Goal: Find specific page/section: Find specific page/section

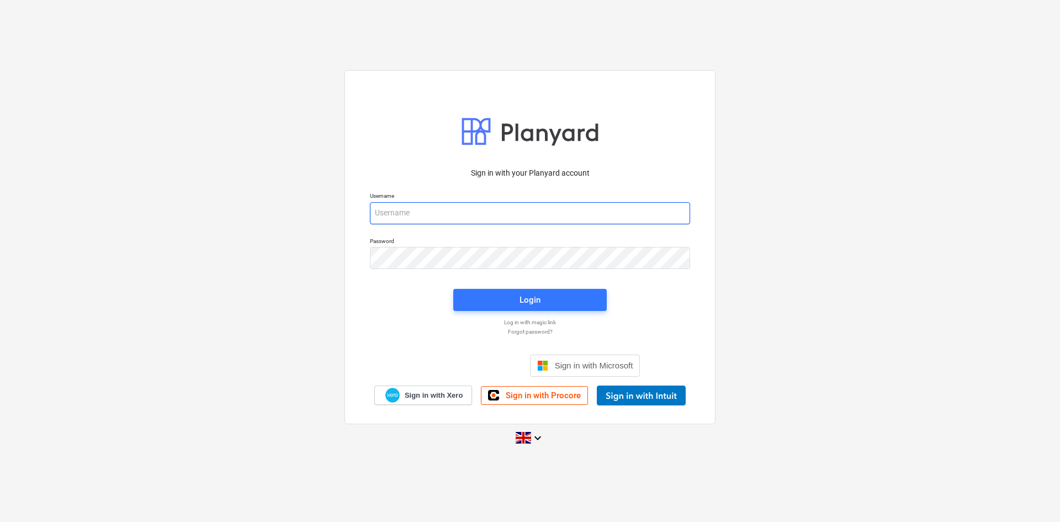
drag, startPoint x: 492, startPoint y: 213, endPoint x: 488, endPoint y: 220, distance: 8.6
click at [492, 213] on input "email" at bounding box center [530, 213] width 320 height 22
type input "[PERSON_NAME][EMAIL_ADDRESS][PERSON_NAME][DOMAIN_NAME]"
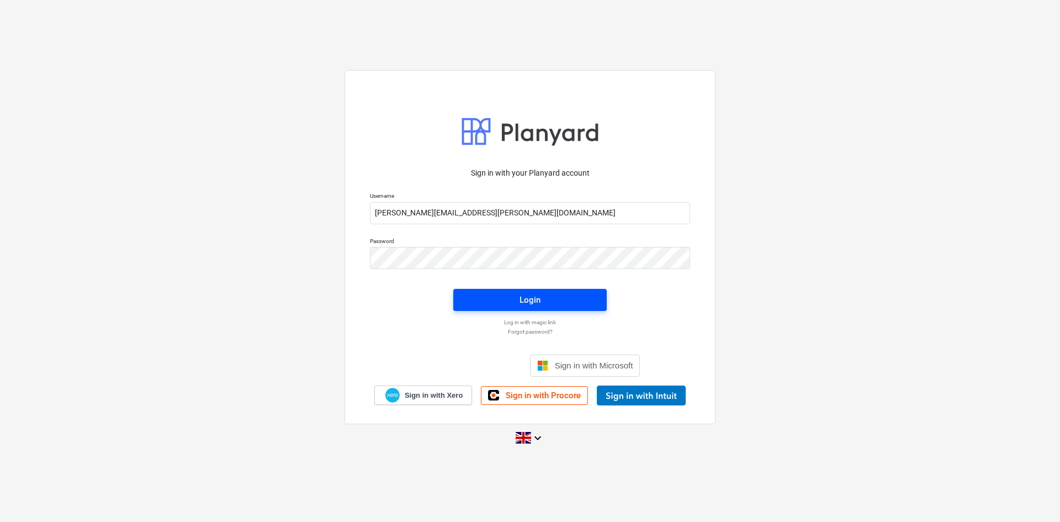
click at [555, 298] on span "Login" at bounding box center [529, 300] width 127 height 14
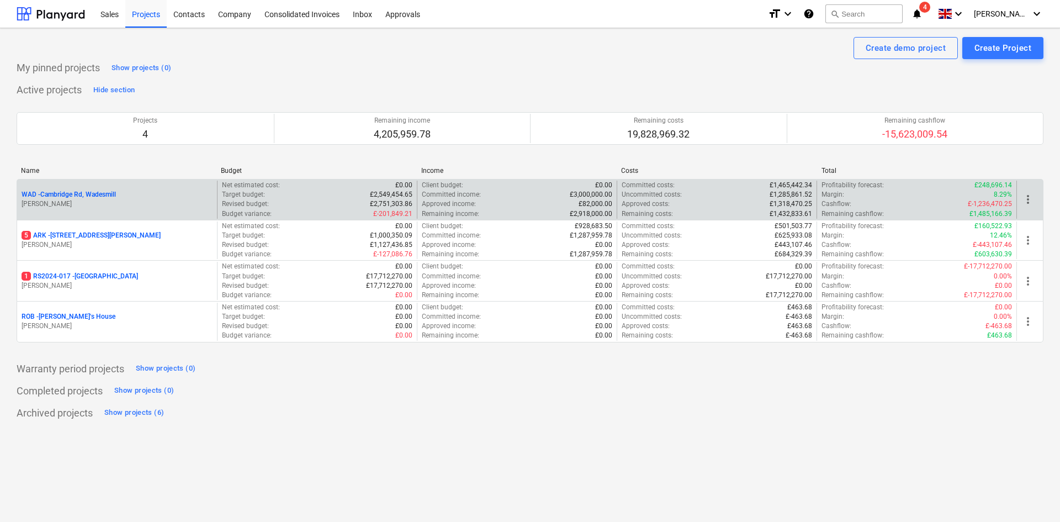
click at [82, 195] on p "WAD - Cambridge Rd, Wadesmill" at bounding box center [69, 194] width 94 height 9
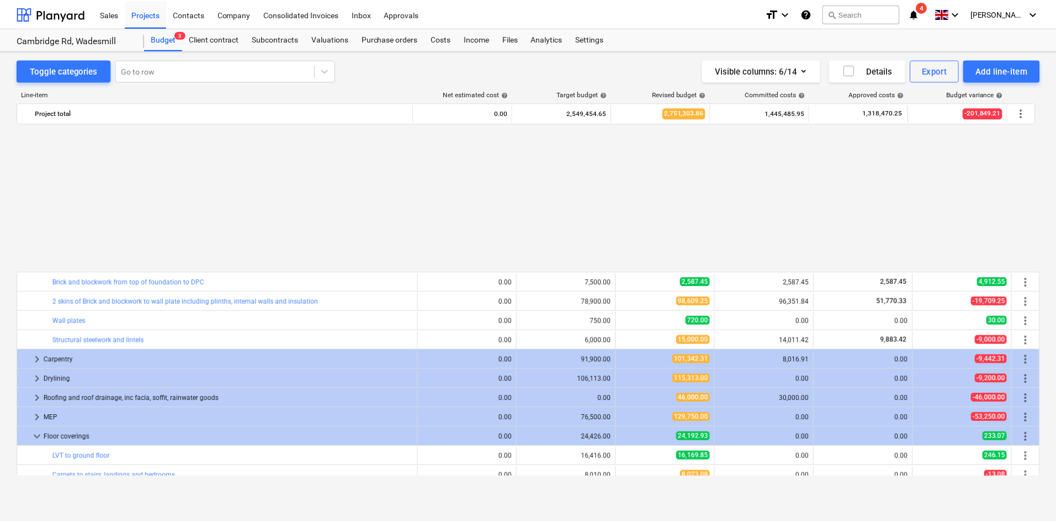
scroll to position [1104, 0]
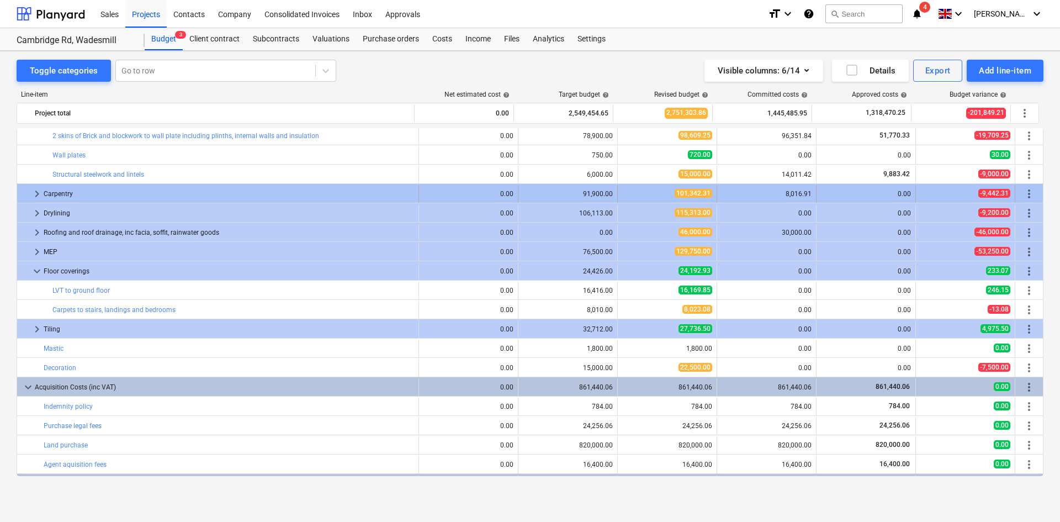
click at [77, 189] on div "Carpentry" at bounding box center [229, 194] width 370 height 18
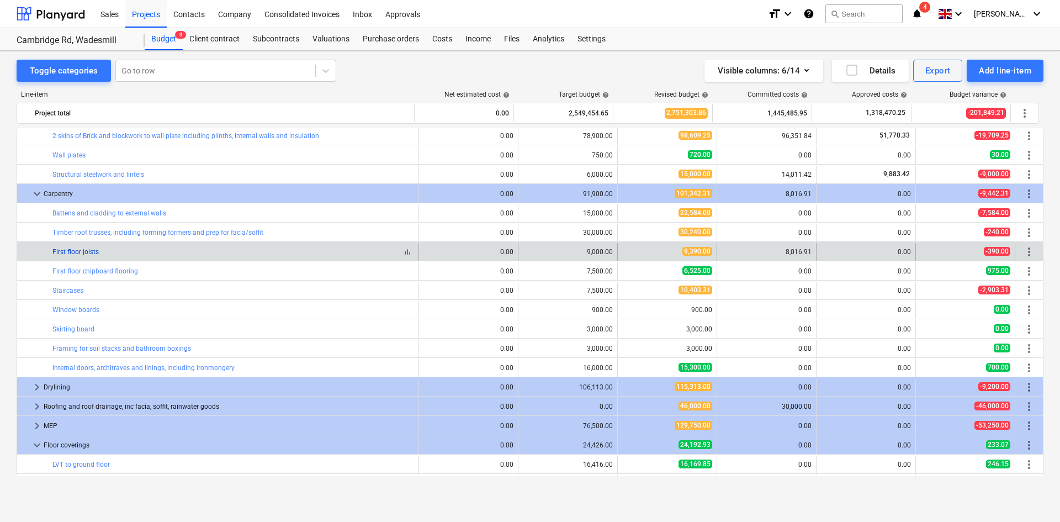
click at [78, 253] on link "First floor joists" at bounding box center [75, 252] width 46 height 8
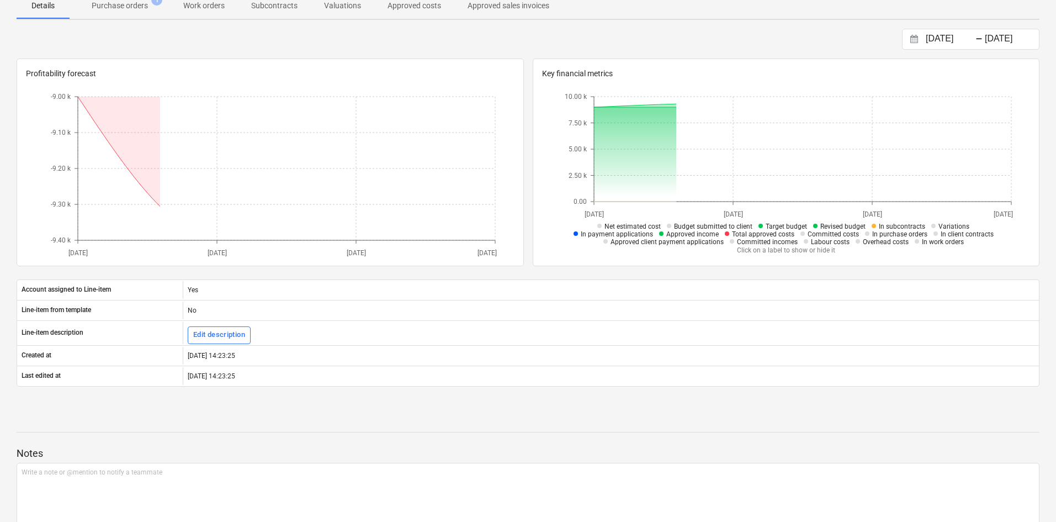
scroll to position [166, 0]
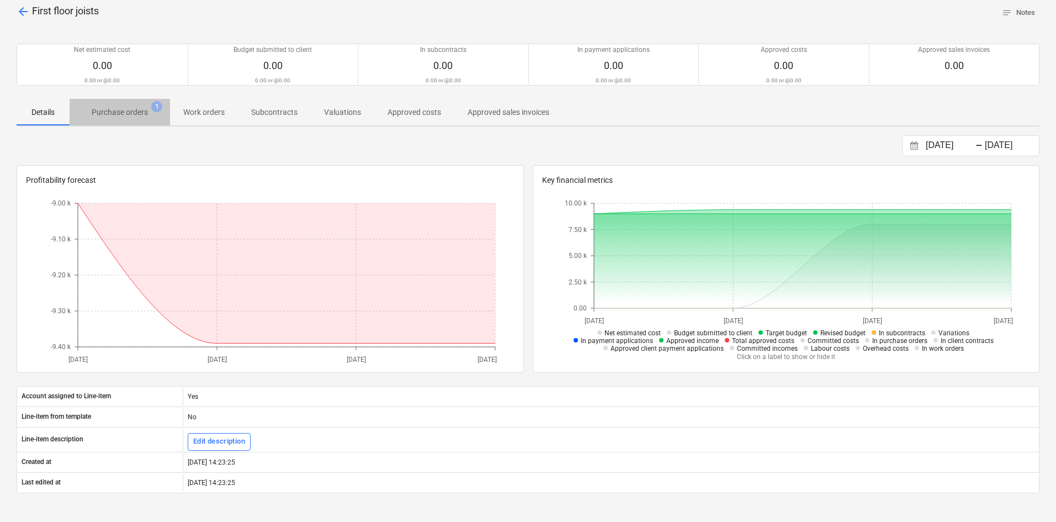
click at [121, 110] on p "Purchase orders" at bounding box center [120, 113] width 56 height 12
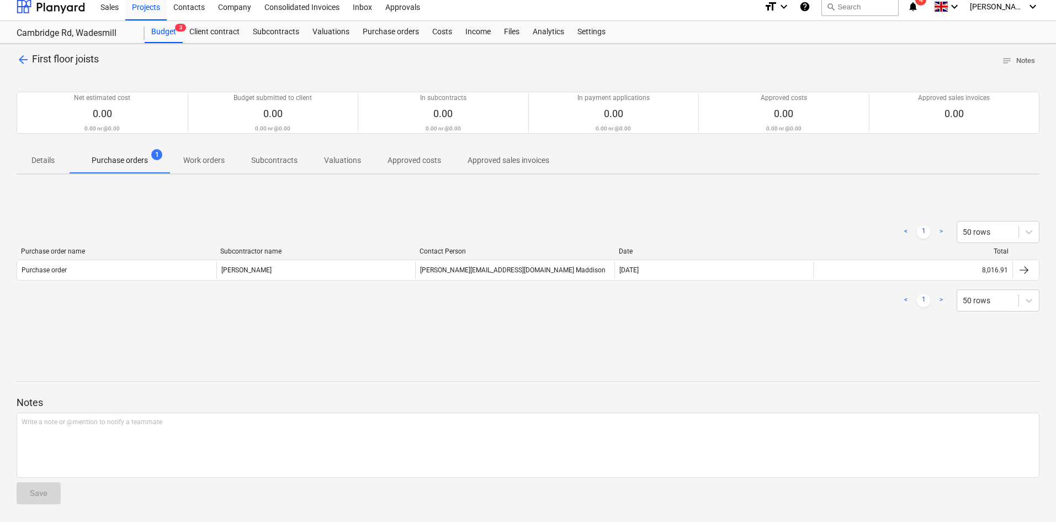
click at [18, 57] on span "arrow_back" at bounding box center [23, 59] width 13 height 13
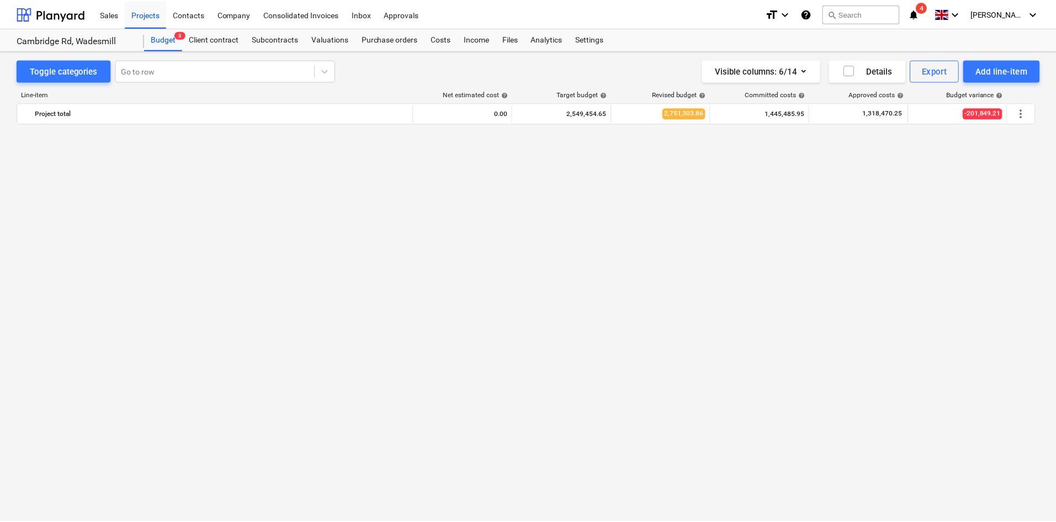
scroll to position [1104, 0]
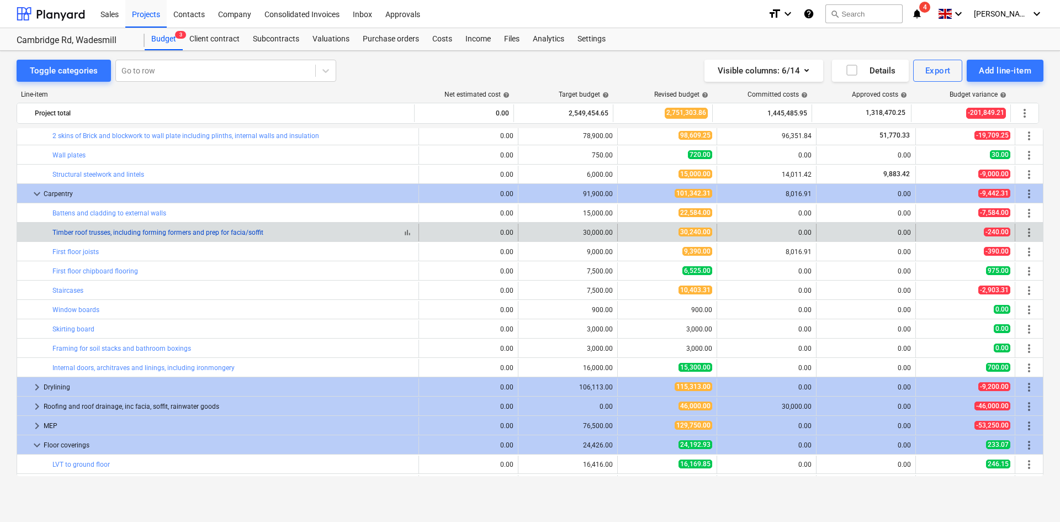
click at [116, 232] on link "Timber roof trusses, including forming formers and prep for facia/soffit" at bounding box center [157, 233] width 211 height 8
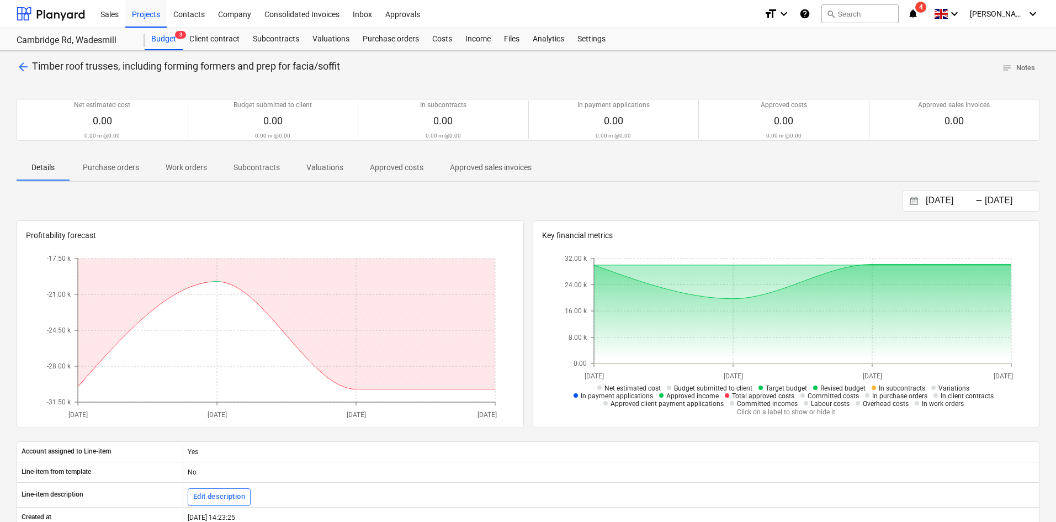
click at [87, 173] on span "Purchase orders" at bounding box center [111, 167] width 83 height 18
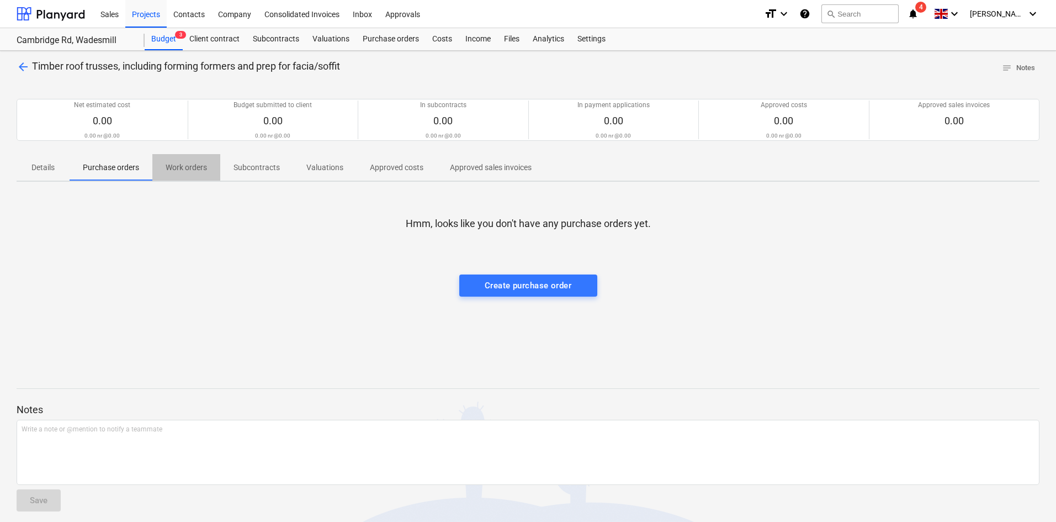
click at [196, 170] on p "Work orders" at bounding box center [186, 168] width 41 height 12
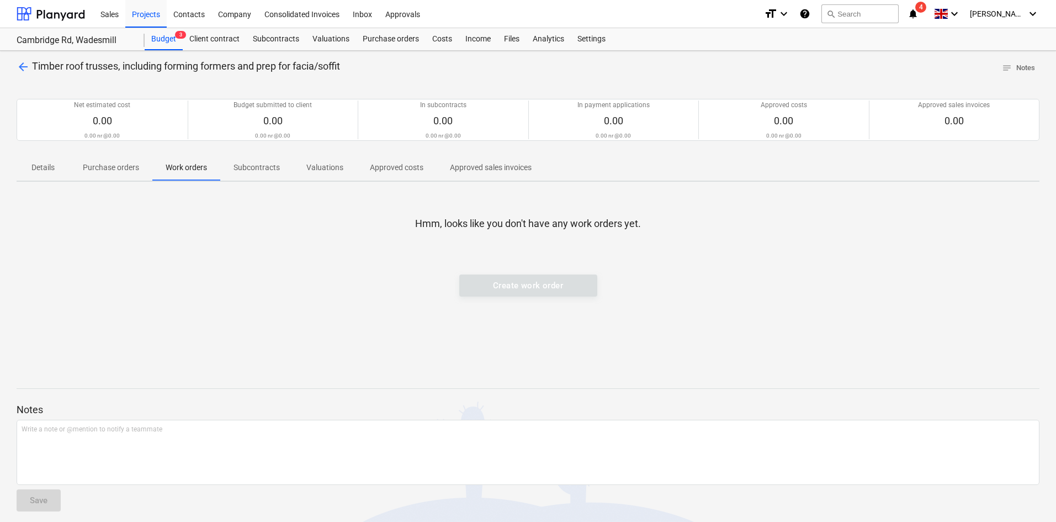
click at [257, 167] on p "Subcontracts" at bounding box center [257, 168] width 46 height 12
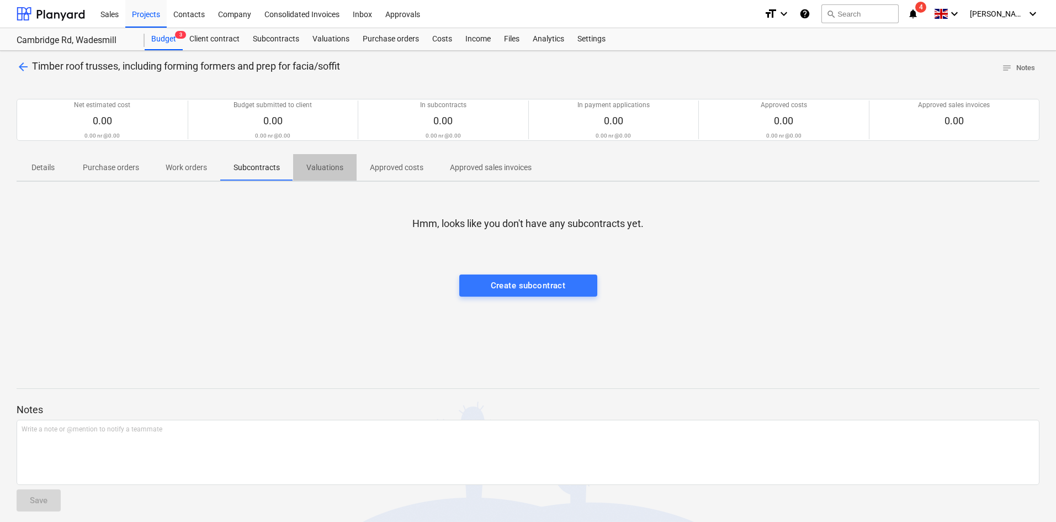
click at [335, 168] on p "Valuations" at bounding box center [324, 168] width 37 height 12
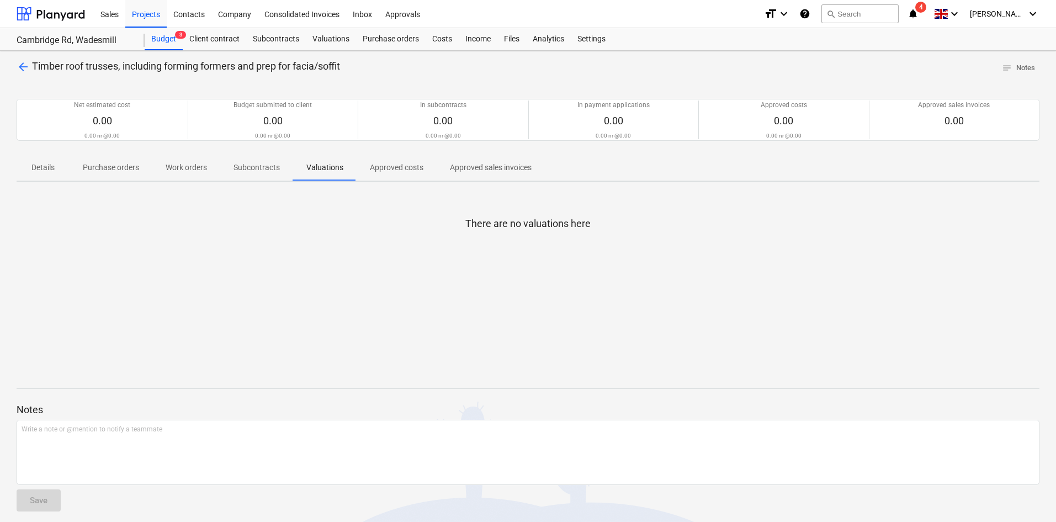
click at [415, 170] on p "Approved costs" at bounding box center [397, 168] width 54 height 12
click at [45, 169] on p "Details" at bounding box center [43, 168] width 26 height 12
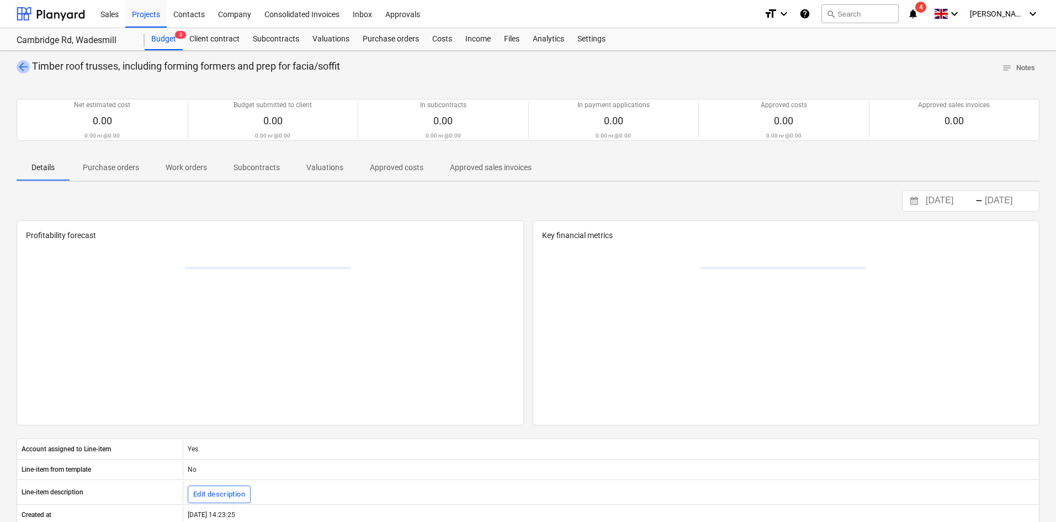
click at [29, 61] on span "arrow_back" at bounding box center [23, 66] width 13 height 13
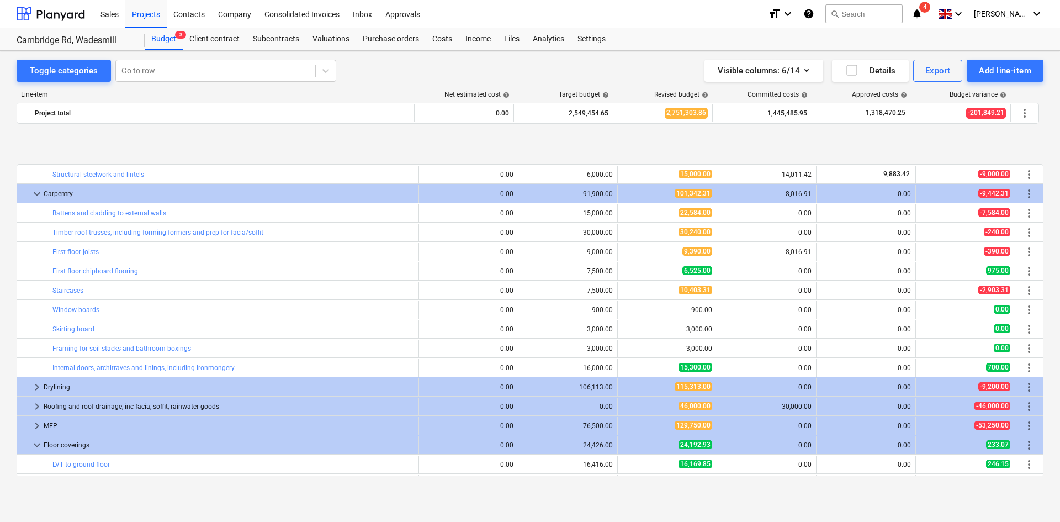
scroll to position [1159, 0]
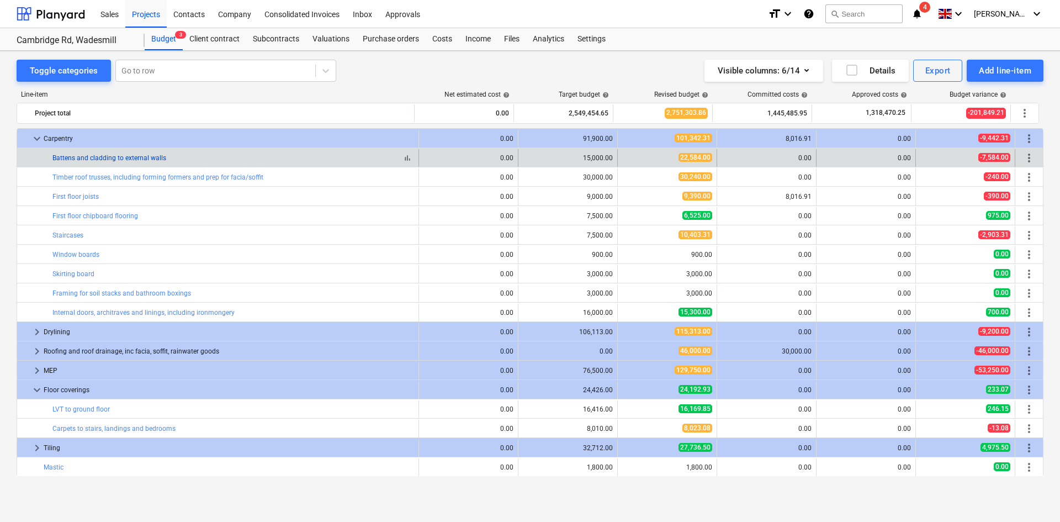
click at [125, 156] on link "Battens and cladding to external walls" at bounding box center [109, 158] width 114 height 8
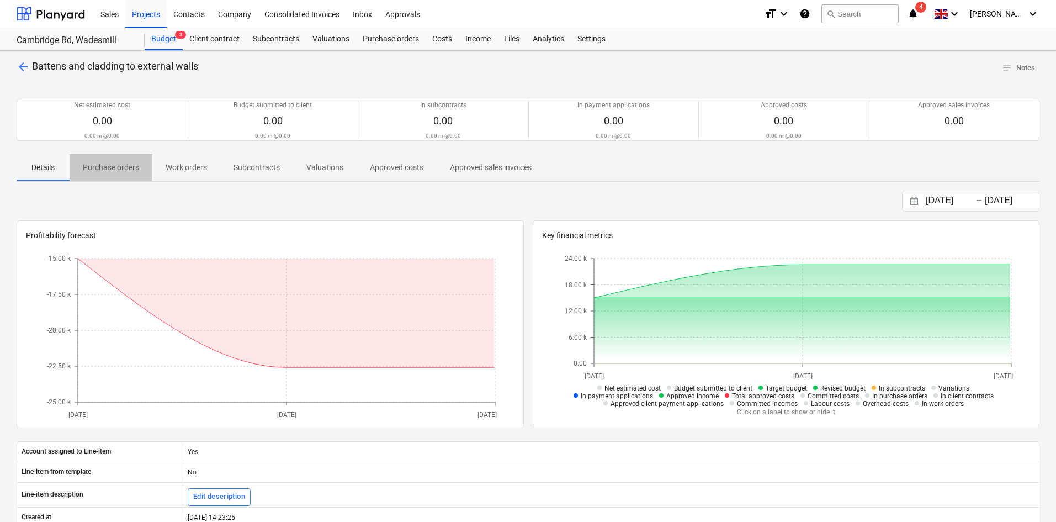
click at [121, 168] on p "Purchase orders" at bounding box center [111, 168] width 56 height 12
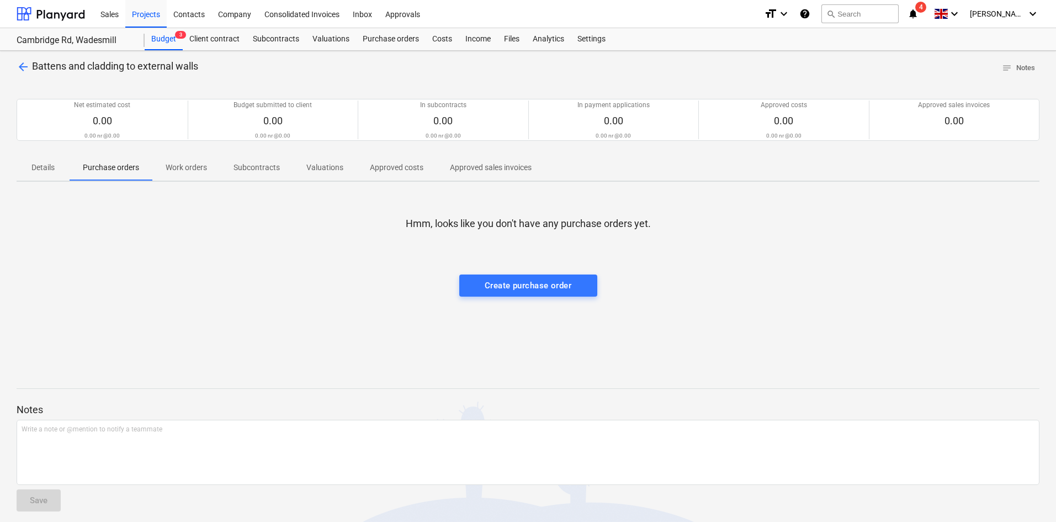
click at [32, 71] on span "Battens and cladding to external walls" at bounding box center [115, 66] width 166 height 12
click at [23, 66] on span "arrow_back" at bounding box center [23, 66] width 13 height 13
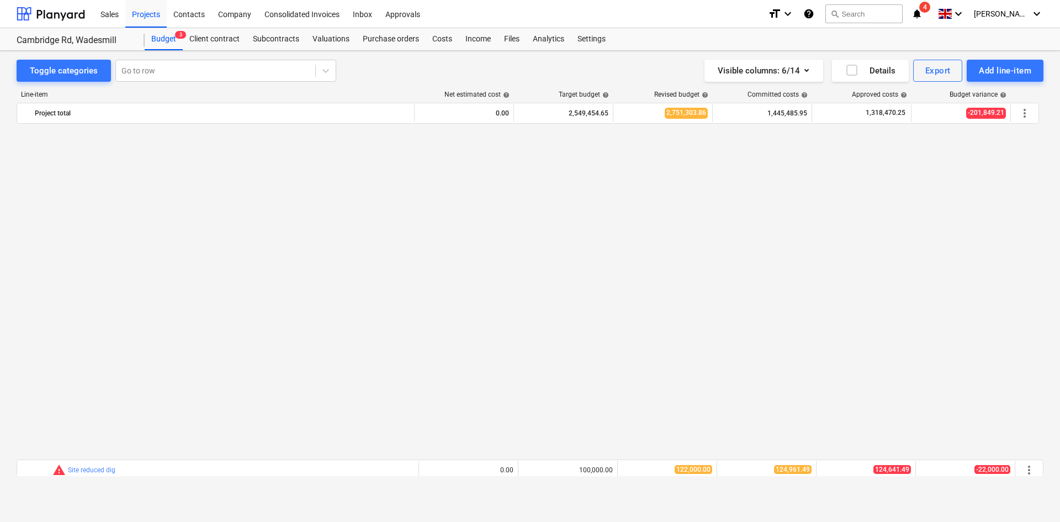
scroll to position [938, 0]
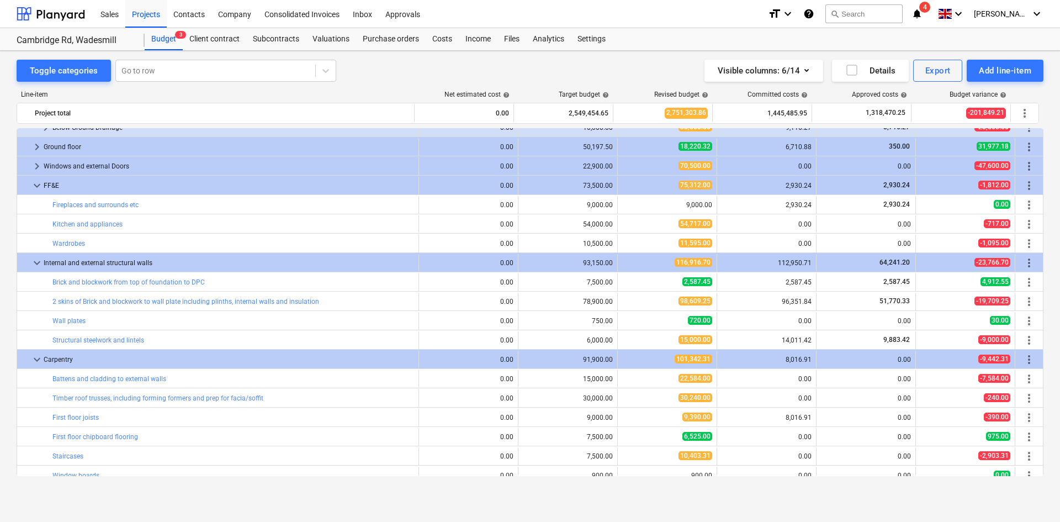
click at [41, 148] on span "keyboard_arrow_right" at bounding box center [36, 146] width 13 height 13
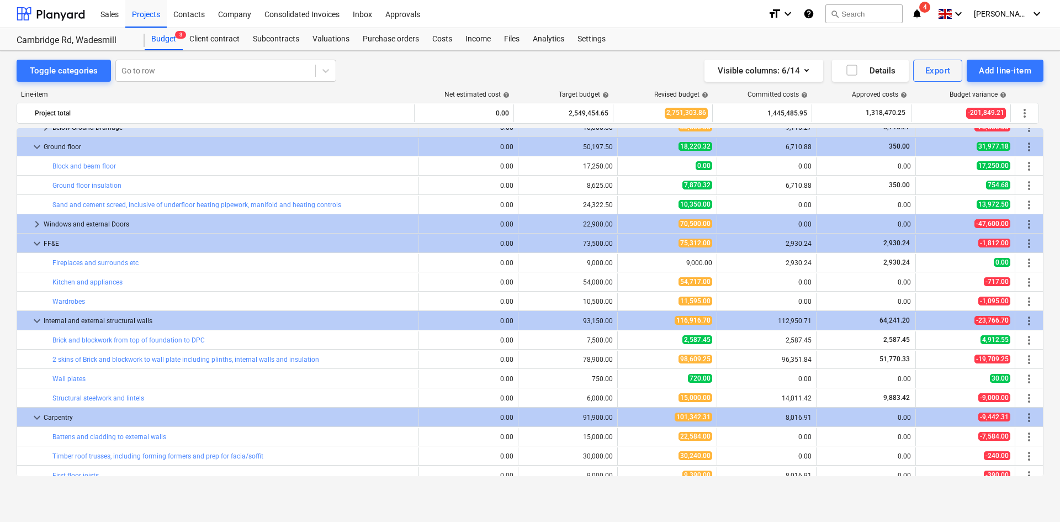
click at [41, 148] on span "keyboard_arrow_down" at bounding box center [36, 146] width 13 height 13
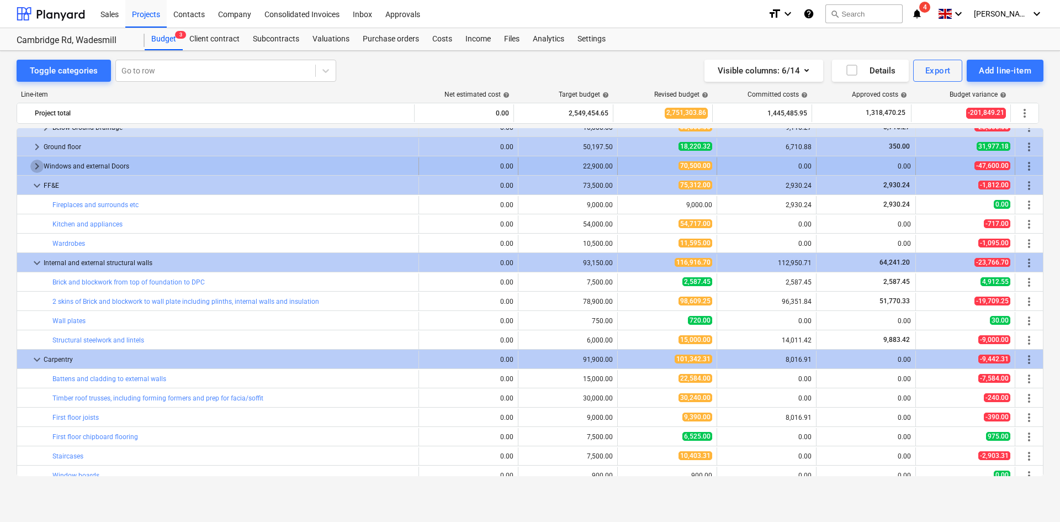
click at [36, 166] on span "keyboard_arrow_right" at bounding box center [36, 166] width 13 height 13
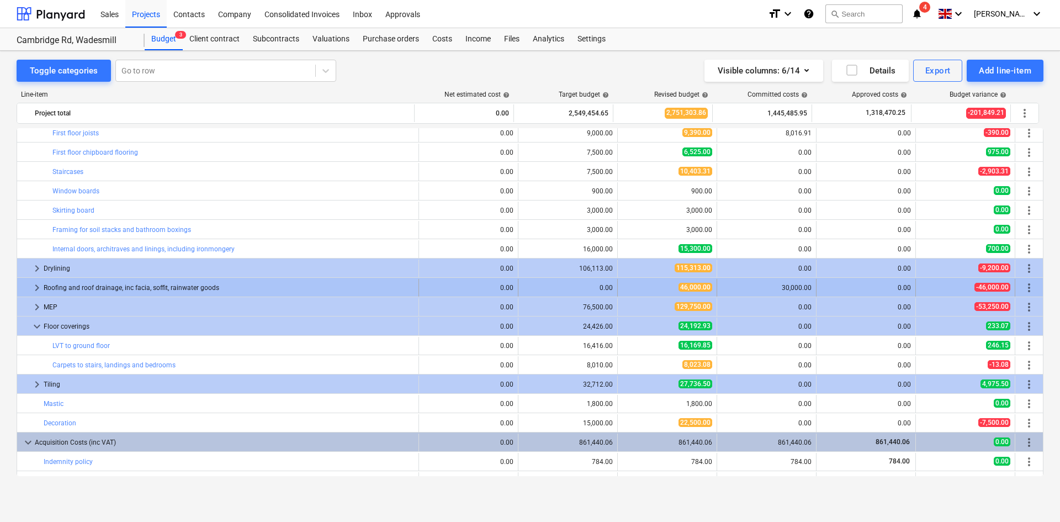
scroll to position [1245, 0]
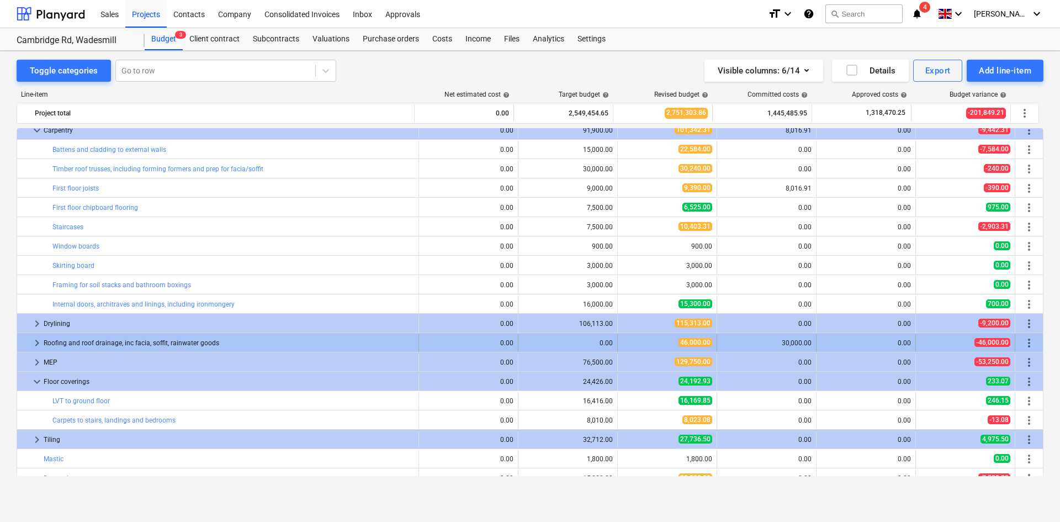
click at [36, 343] on span "keyboard_arrow_right" at bounding box center [36, 342] width 13 height 13
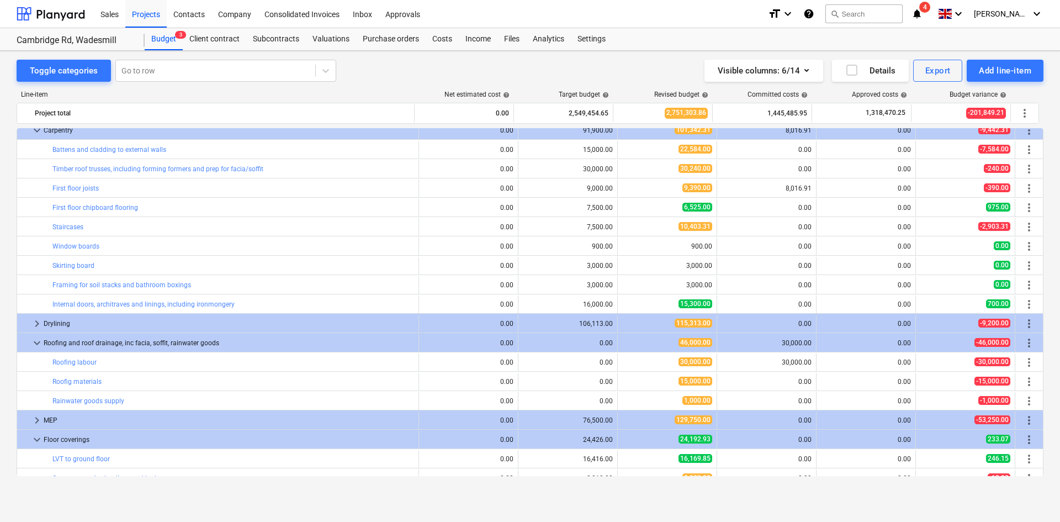
click at [36, 343] on span "keyboard_arrow_down" at bounding box center [36, 342] width 13 height 13
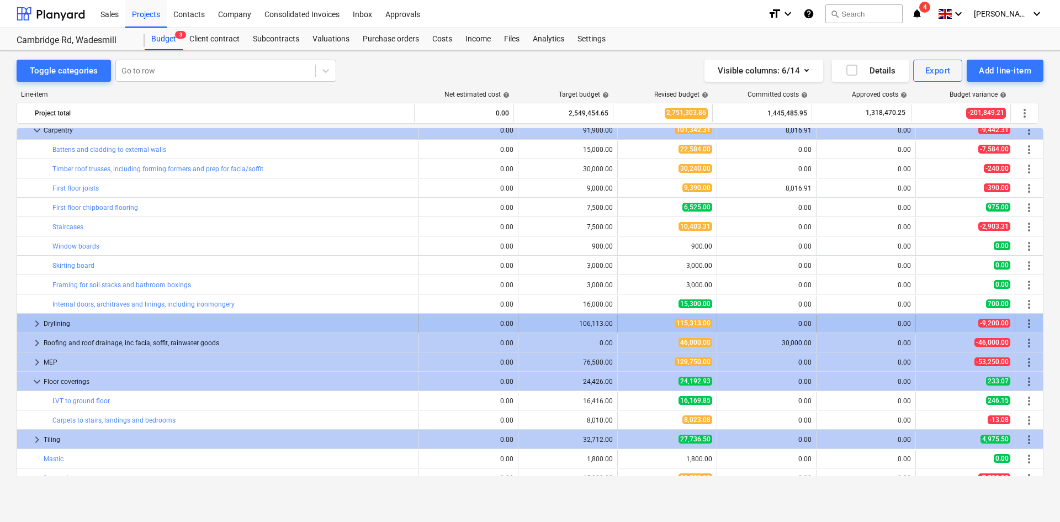
click at [39, 325] on span "keyboard_arrow_right" at bounding box center [36, 323] width 13 height 13
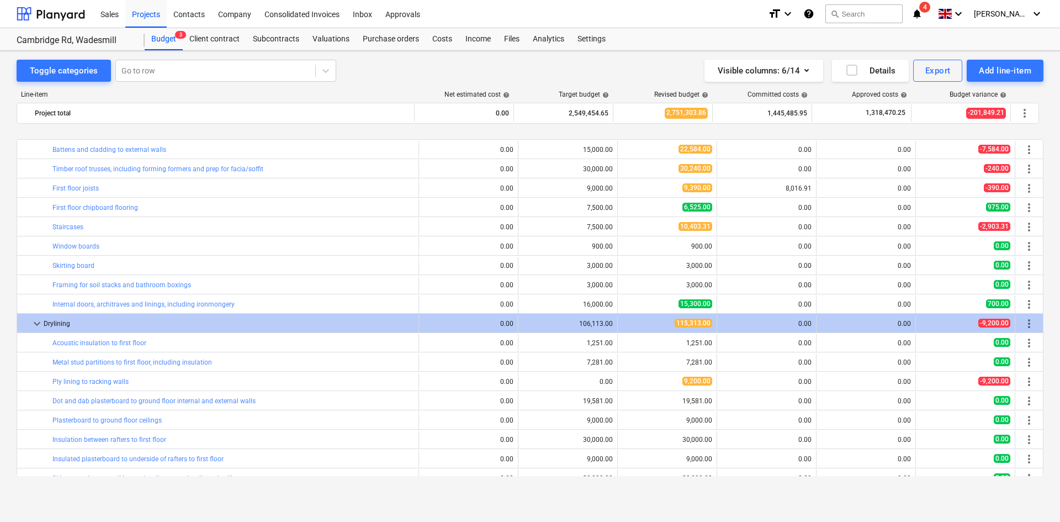
scroll to position [1300, 0]
